Goal: Task Accomplishment & Management: Use online tool/utility

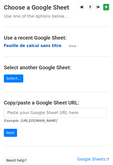
click at [41, 47] on strong "Feuille de calcul sans titre" at bounding box center [32, 45] width 57 height 5
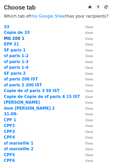
click at [12, 38] on strong "MG 200 1" at bounding box center [14, 38] width 20 height 5
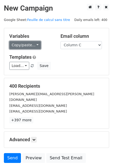
click at [20, 45] on link "Copy/paste..." at bounding box center [24, 45] width 31 height 8
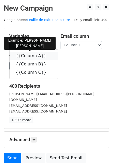
click at [31, 58] on link "{{Column A}}" at bounding box center [34, 56] width 48 height 8
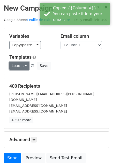
click at [17, 63] on link "Load..." at bounding box center [19, 66] width 20 height 8
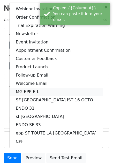
click at [30, 93] on link "MG EPP E-L" at bounding box center [56, 91] width 93 height 8
